Goal: Transaction & Acquisition: Purchase product/service

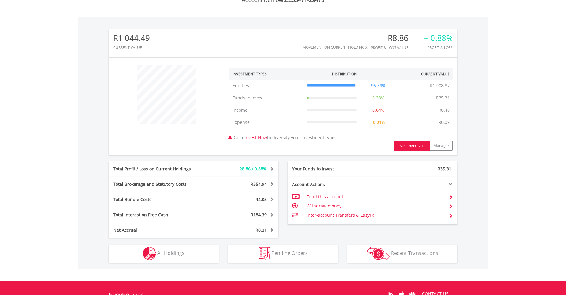
scroll to position [231, 0]
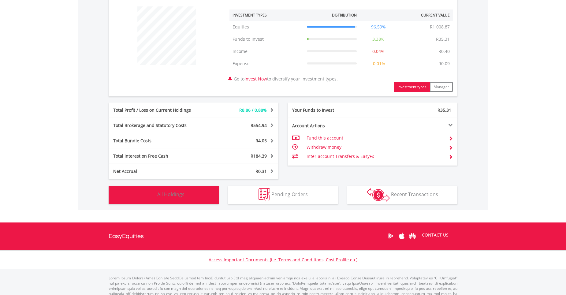
click at [175, 196] on span "All Holdings" at bounding box center [170, 194] width 27 height 7
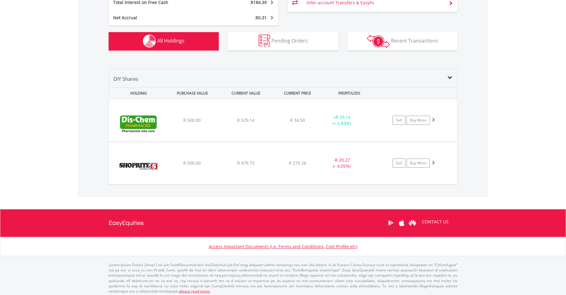
scroll to position [388, 0]
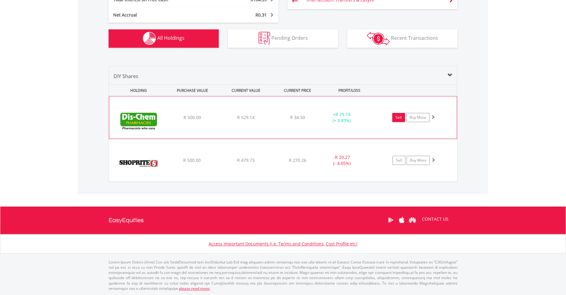
click at [398, 116] on link "Sell" at bounding box center [398, 117] width 13 height 9
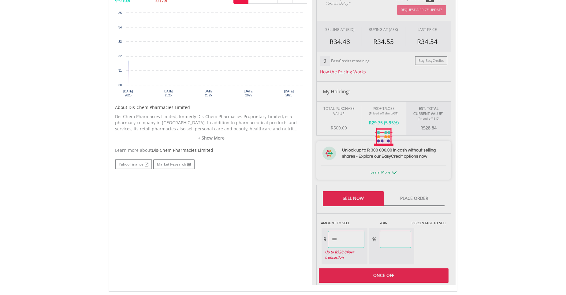
scroll to position [219, 0]
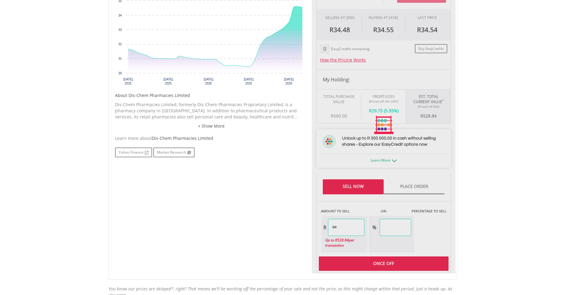
type input "******"
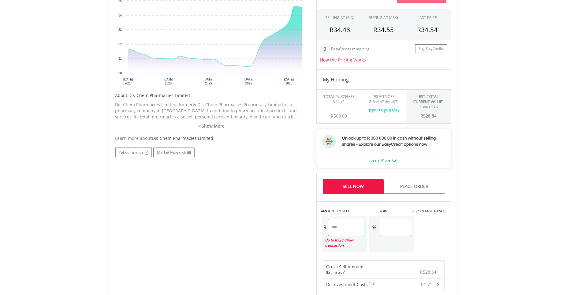
click at [356, 184] on link "Sell Now" at bounding box center [353, 186] width 61 height 15
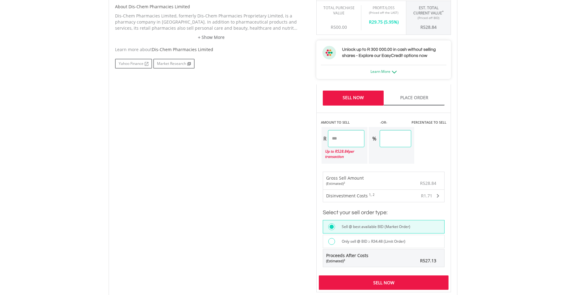
scroll to position [342, 0]
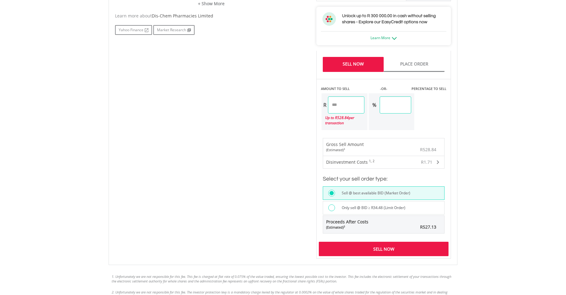
click at [382, 247] on div "Sell Now" at bounding box center [384, 249] width 130 height 14
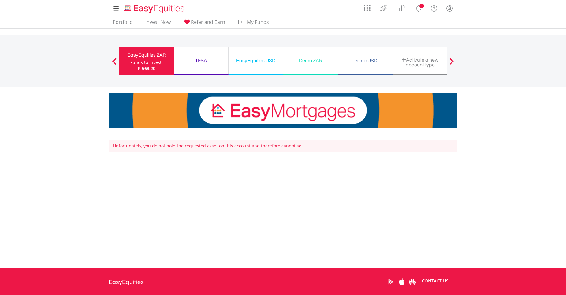
scroll to position [62, 0]
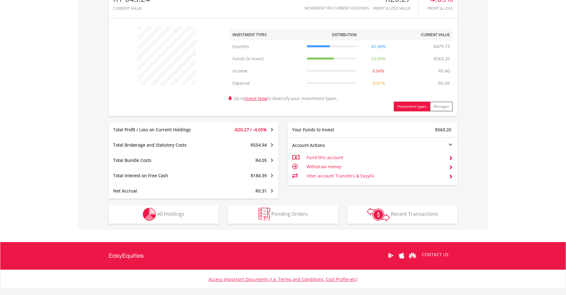
scroll to position [247, 0]
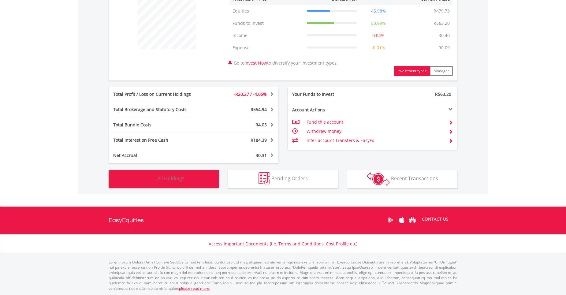
click at [169, 179] on span "All Holdings" at bounding box center [170, 178] width 27 height 7
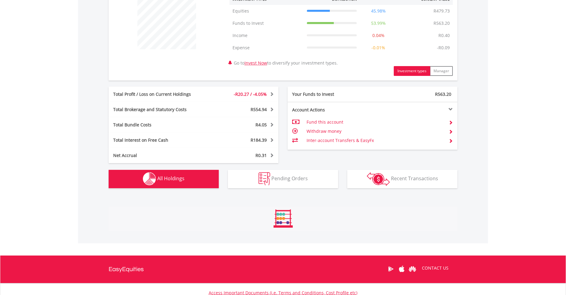
scroll to position [345, 0]
